Goal: Transaction & Acquisition: Download file/media

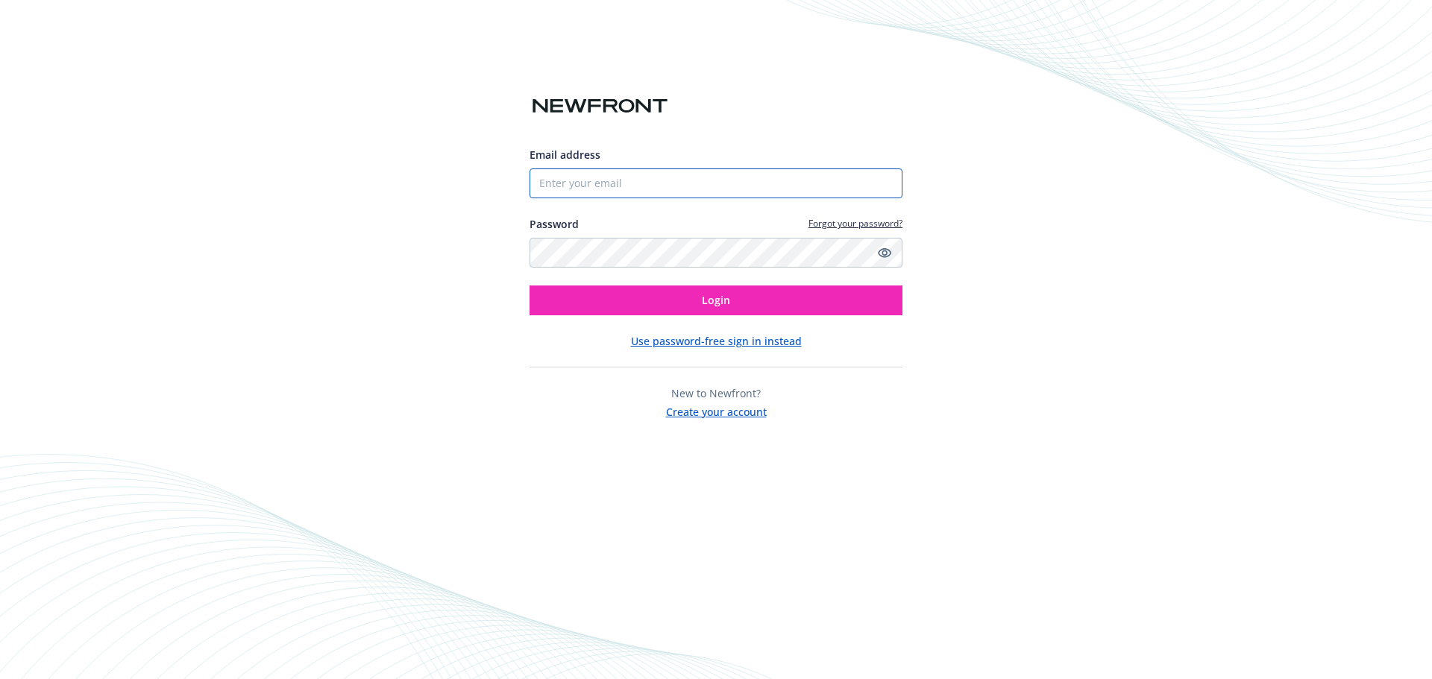
type input "[PERSON_NAME][EMAIL_ADDRESS][PERSON_NAME][DOMAIN_NAME]"
click at [714, 318] on div "Email address manuel.saldana@samsara.com Password Forgot your password? Login U…" at bounding box center [715, 283] width 373 height 273
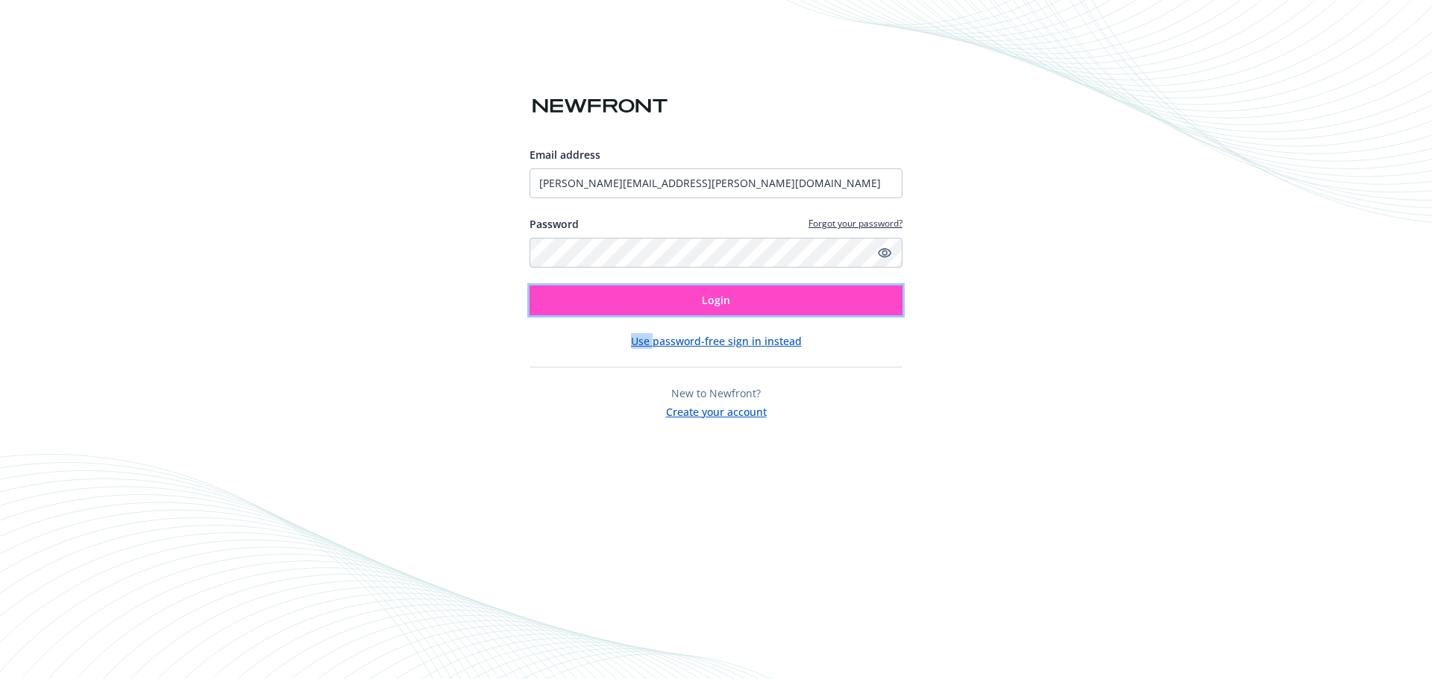
click at [714, 311] on button "Login" at bounding box center [715, 301] width 373 height 30
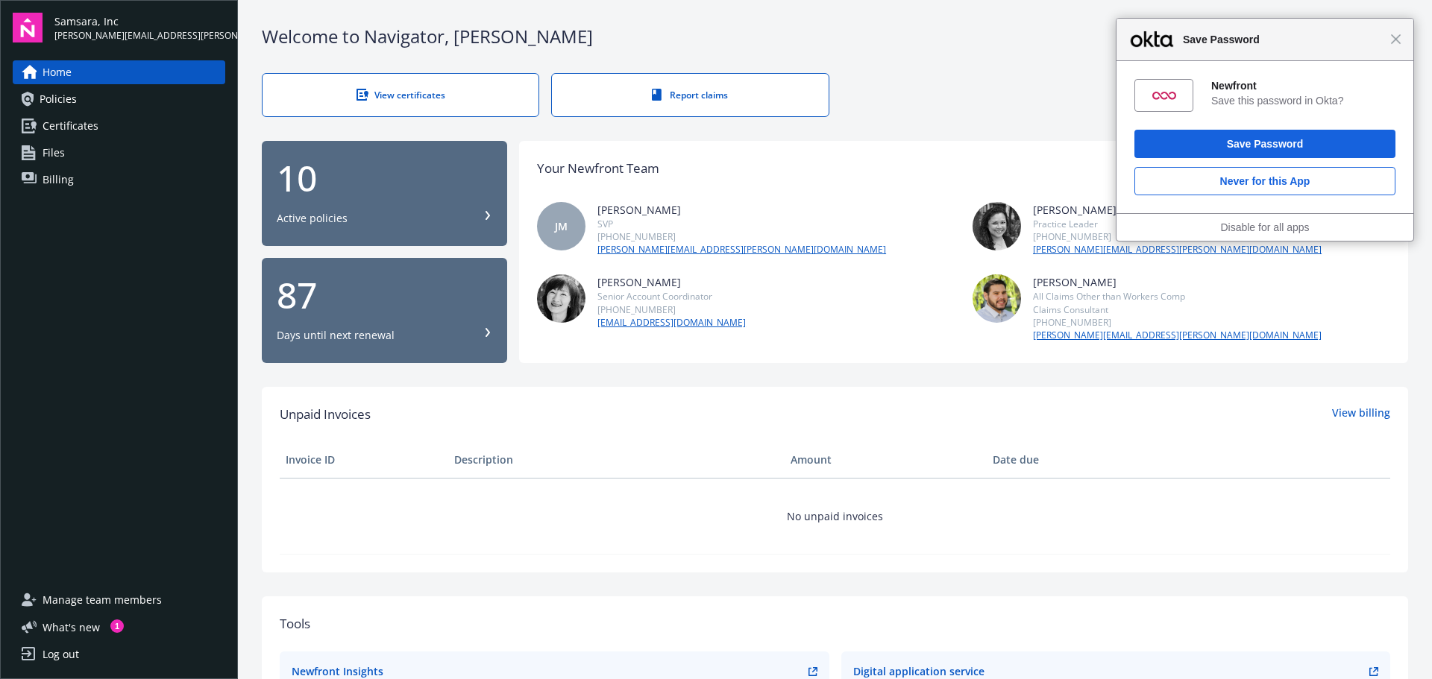
click at [456, 84] on link "View certificates" at bounding box center [400, 95] width 277 height 44
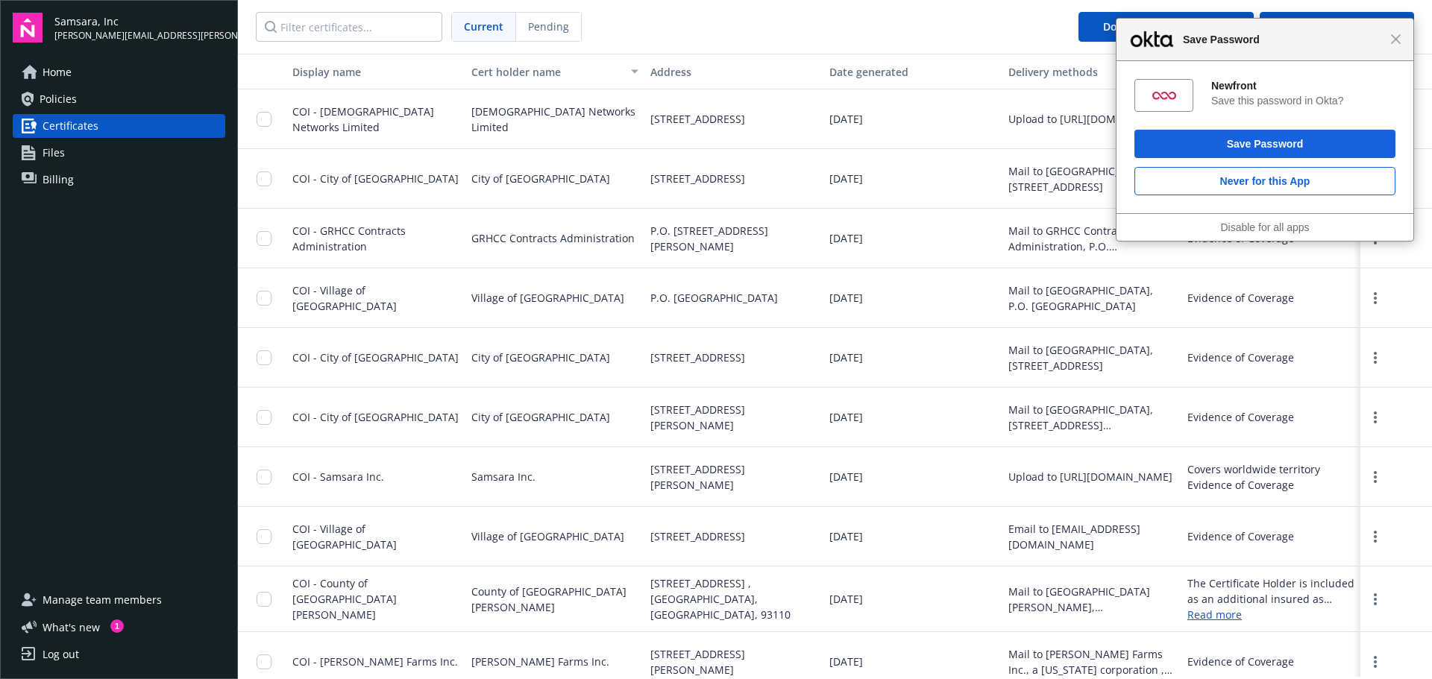
click at [646, 117] on div "[STREET_ADDRESS]" at bounding box center [733, 119] width 179 height 60
click at [292, 123] on div "COI - [DEMOGRAPHIC_DATA] Networks Limited" at bounding box center [375, 119] width 179 height 60
click at [268, 122] on input "checkbox" at bounding box center [263, 119] width 15 height 15
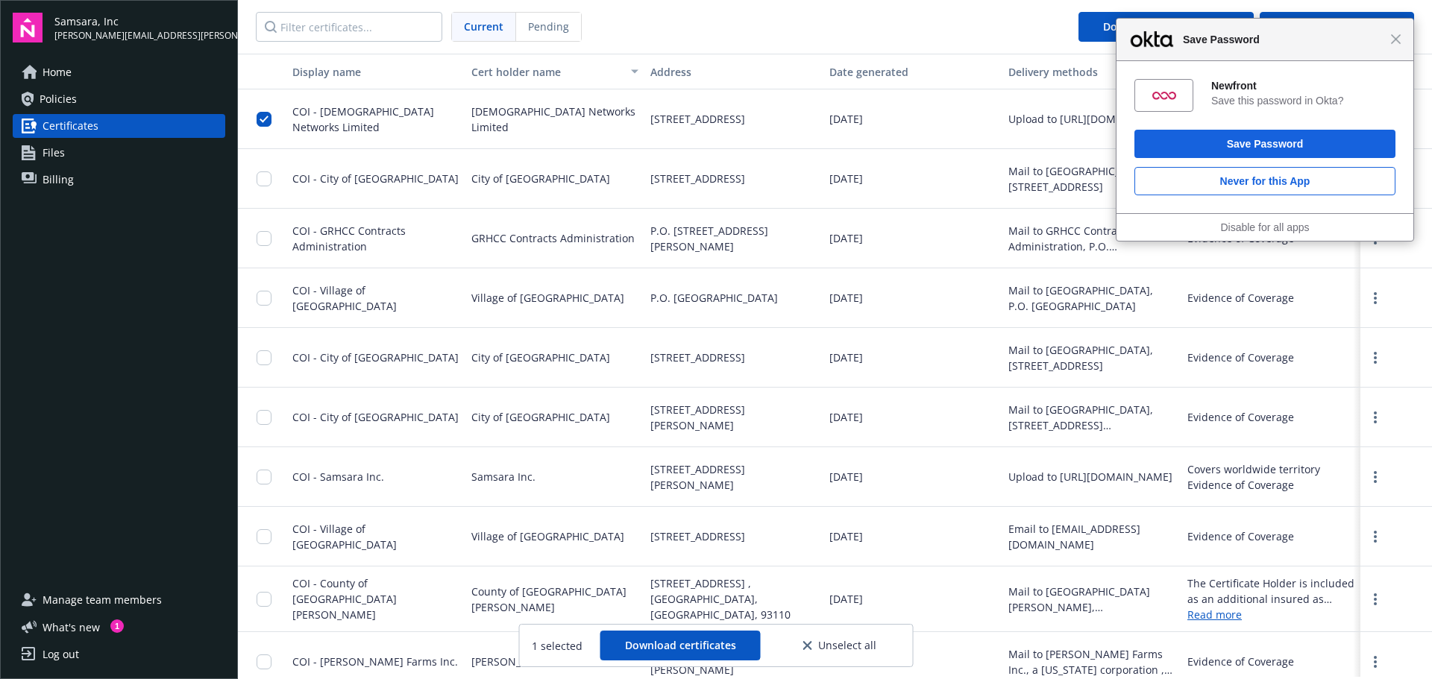
click at [1396, 52] on div "Close Save Password" at bounding box center [1264, 40] width 297 height 43
click at [1396, 39] on span "Close" at bounding box center [1395, 39] width 11 height 11
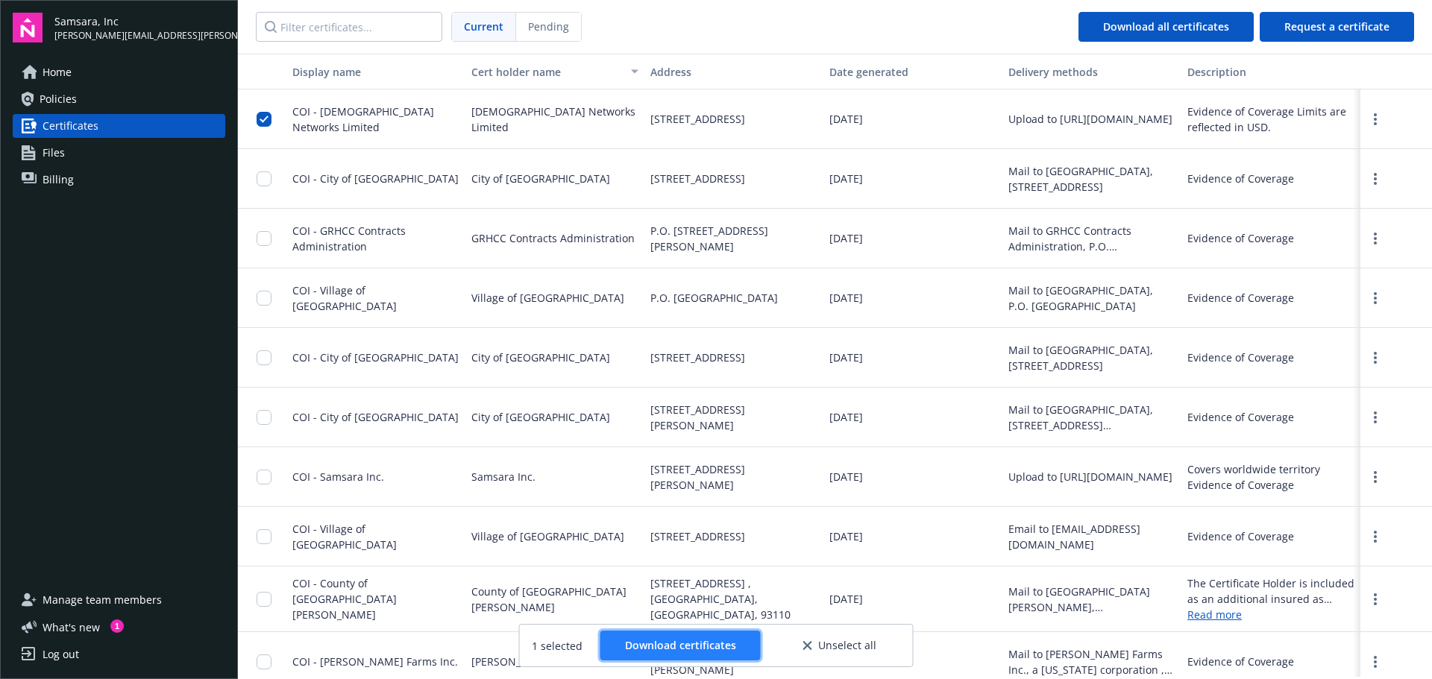
click at [723, 640] on span "Download certificates" at bounding box center [680, 645] width 111 height 14
